Goal: Navigation & Orientation: Understand site structure

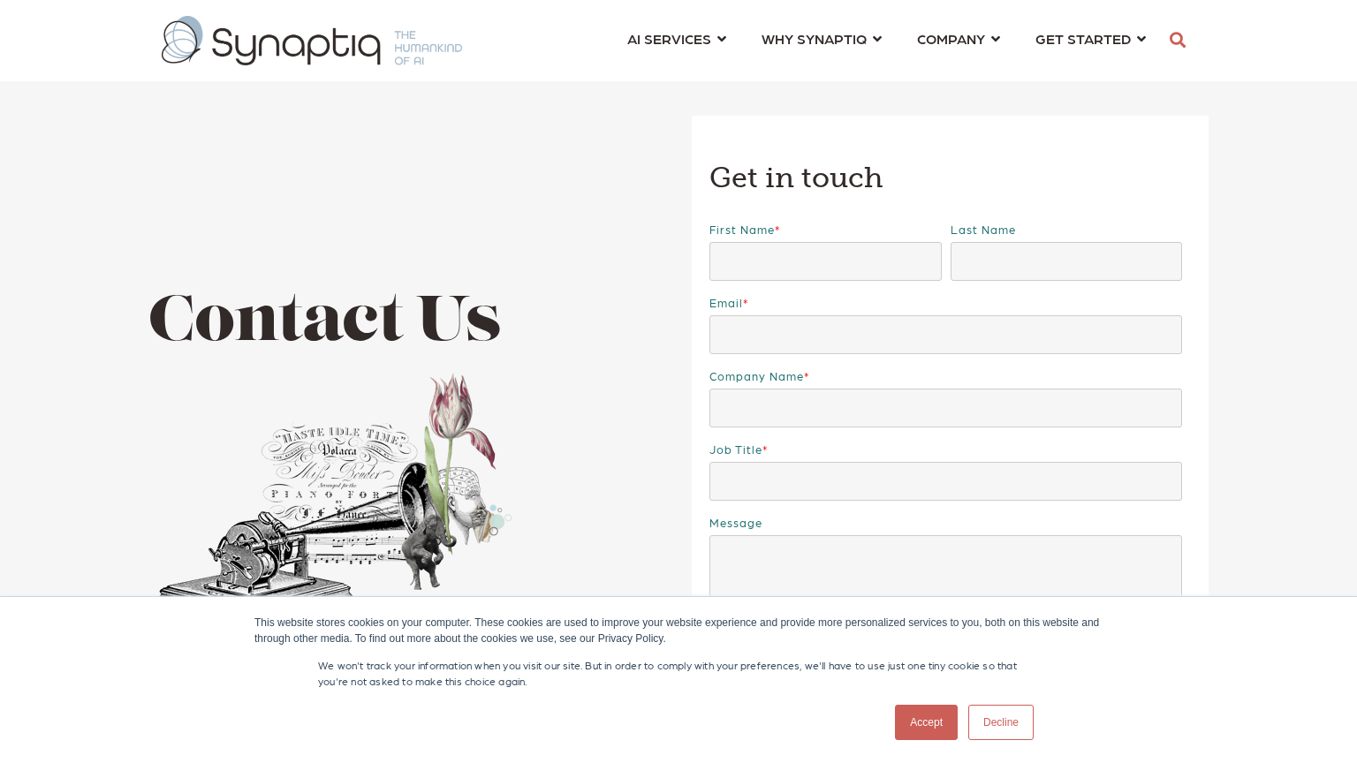
scroll to position [0, 8]
